Goal: Task Accomplishment & Management: Manage account settings

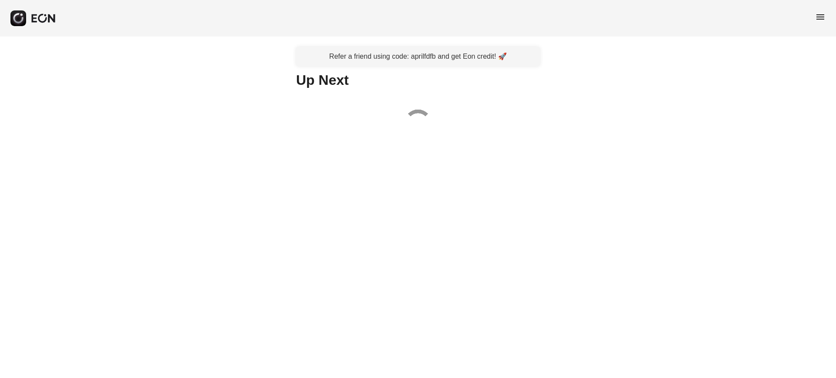
click at [820, 20] on span "menu" at bounding box center [820, 17] width 10 height 10
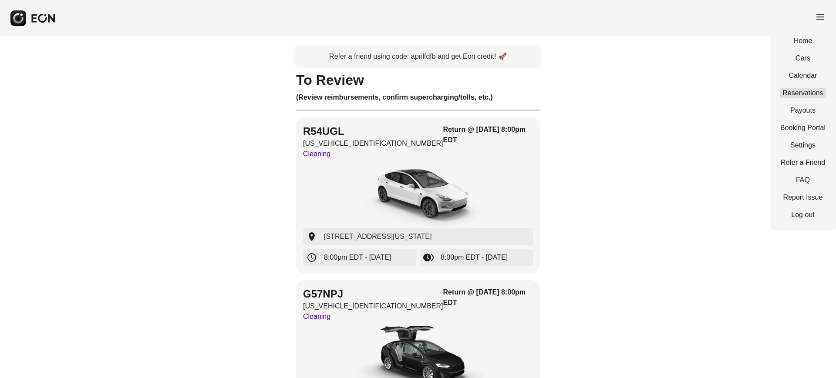
click at [810, 91] on link "Reservations" at bounding box center [802, 93] width 45 height 10
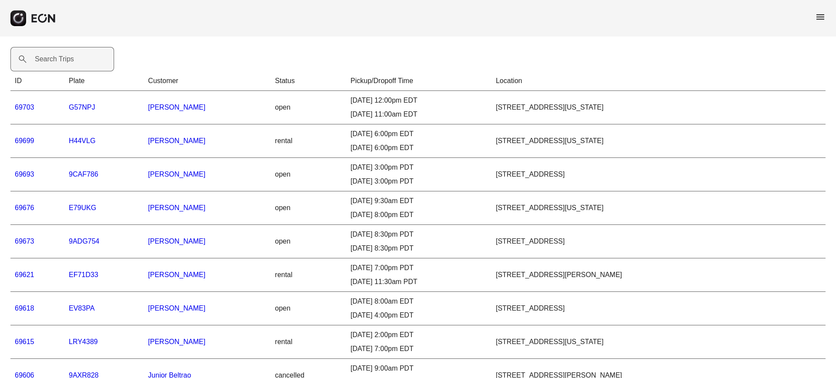
click at [52, 64] on label "Search Trips" at bounding box center [54, 59] width 39 height 10
click at [52, 64] on Trips "Search Trips" at bounding box center [62, 59] width 104 height 24
paste Trips "*****"
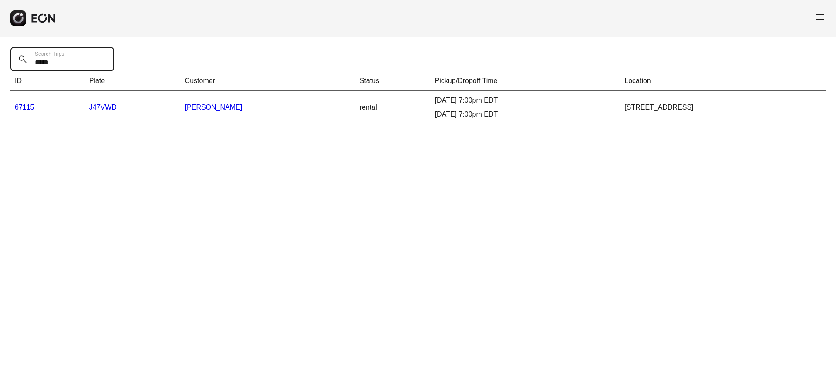
type Trips "*****"
click at [17, 104] on link "67115" at bounding box center [25, 107] width 20 height 7
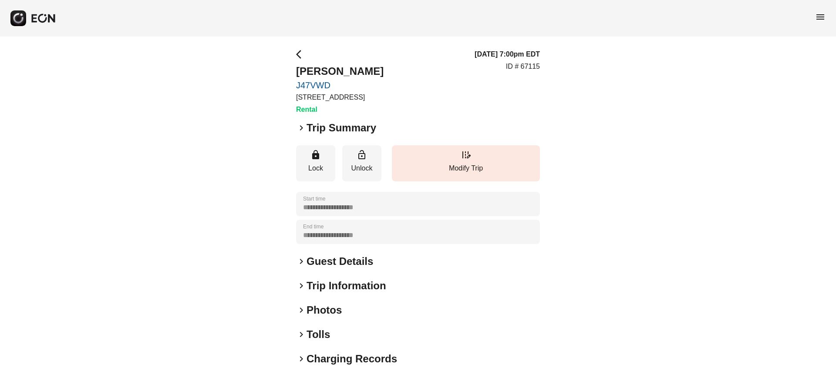
scroll to position [54, 0]
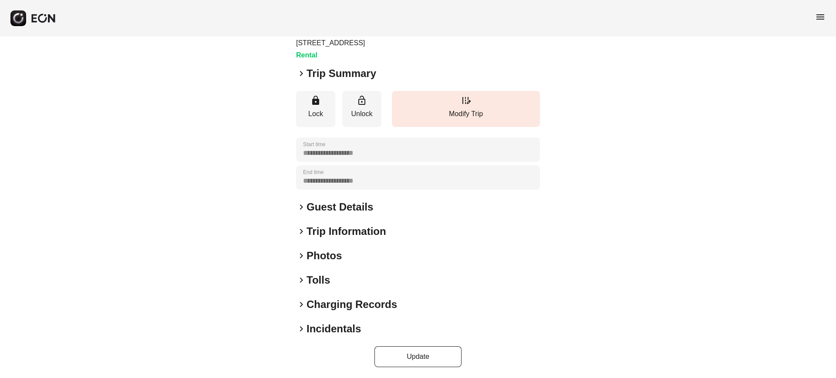
click at [300, 206] on span "keyboard_arrow_right" at bounding box center [301, 207] width 10 height 10
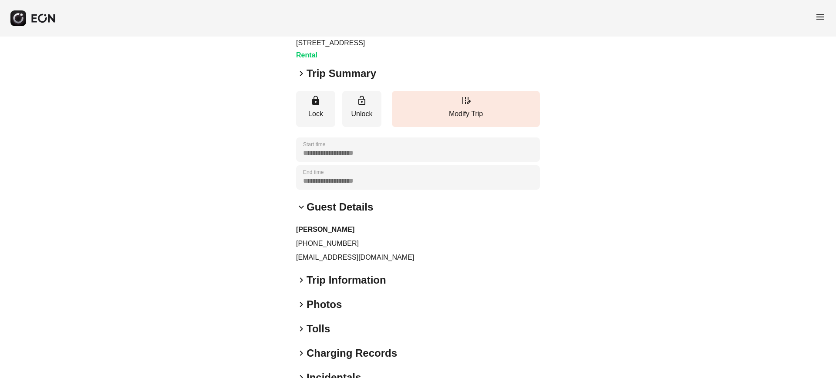
click at [300, 206] on span "keyboard_arrow_down" at bounding box center [301, 207] width 10 height 10
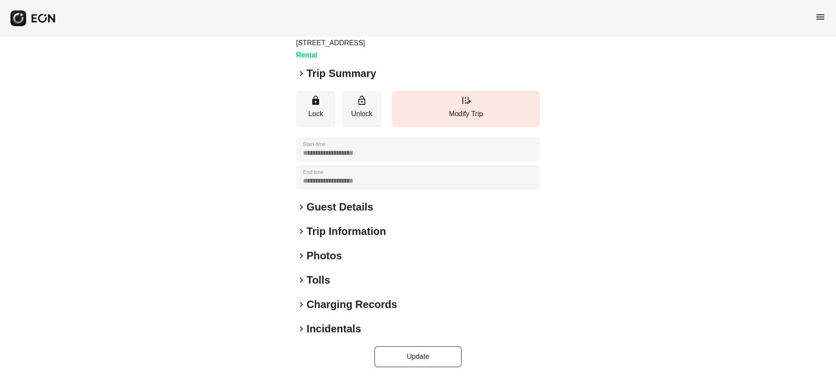
click at [305, 71] on span "keyboard_arrow_right" at bounding box center [301, 73] width 10 height 10
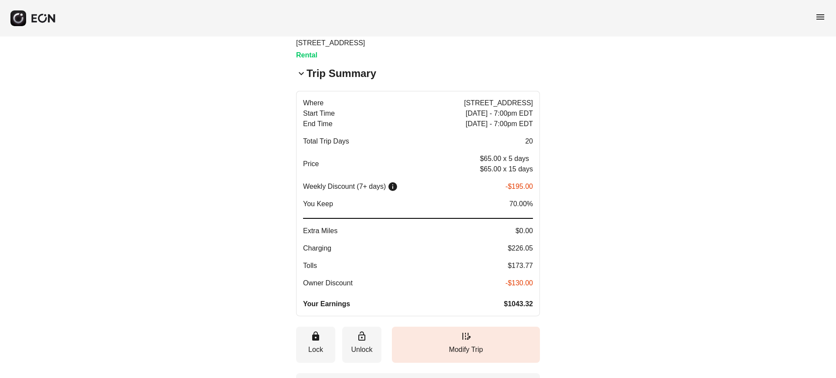
drag, startPoint x: 296, startPoint y: 165, endPoint x: 371, endPoint y: 175, distance: 75.1
click at [371, 175] on button "Where [STREET_ADDRESS] Start Time [DATE] - 7:00pm EDT End Time [DATE] - 7:00pm …" at bounding box center [418, 203] width 244 height 225
